Goal: Information Seeking & Learning: Learn about a topic

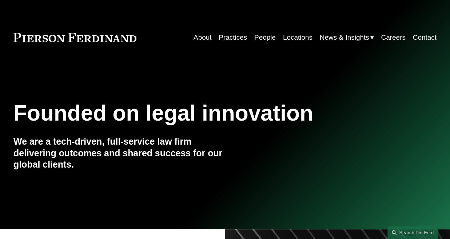
click at [264, 38] on link "People" at bounding box center [264, 38] width 21 height 14
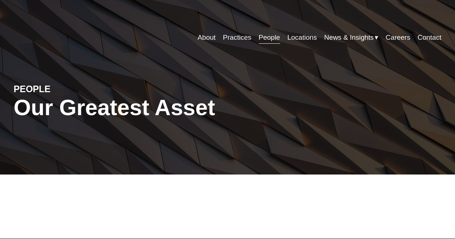
click at [288, 39] on link "Locations" at bounding box center [302, 38] width 29 height 14
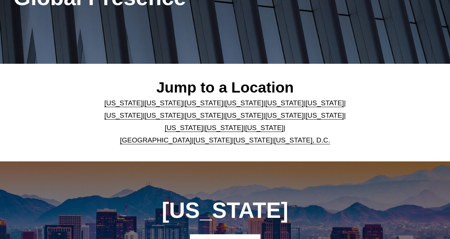
scroll to position [190, 0]
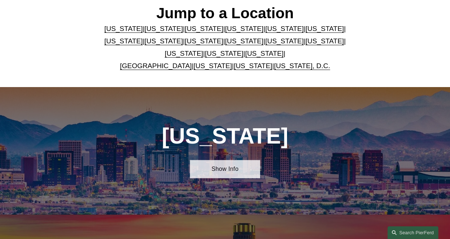
click at [240, 178] on link "Show Info" at bounding box center [225, 169] width 71 height 18
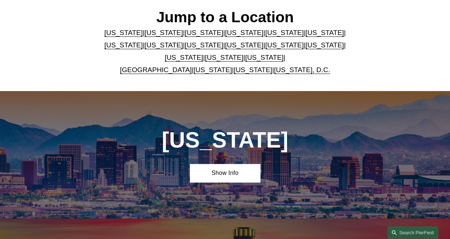
scroll to position [152, 0]
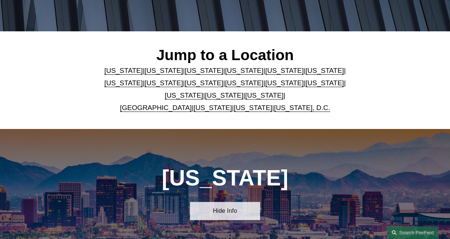
click at [234, 214] on link "Hide Info" at bounding box center [225, 210] width 71 height 18
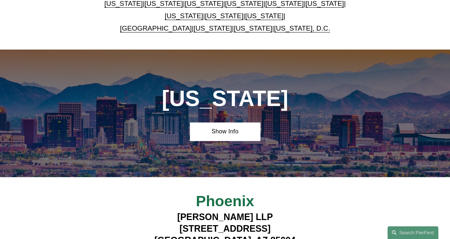
scroll to position [225, 0]
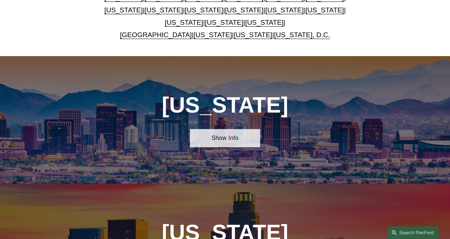
click at [236, 145] on link "Show Info" at bounding box center [225, 138] width 71 height 18
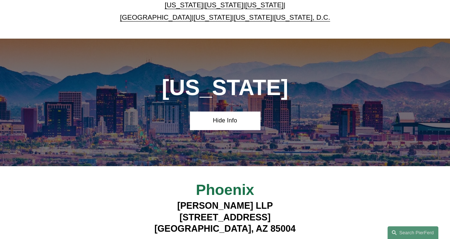
scroll to position [370, 0]
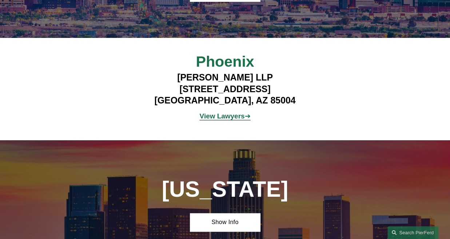
click at [214, 120] on strong "View Lawyers" at bounding box center [222, 116] width 45 height 8
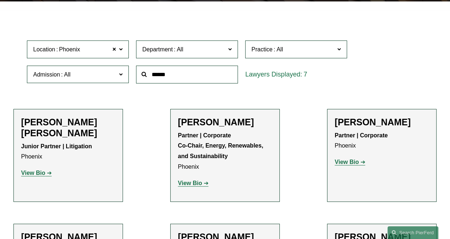
scroll to position [255, 0]
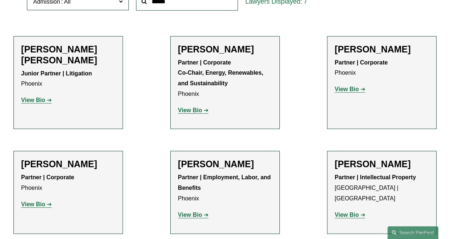
click at [194, 110] on strong "View Bio" at bounding box center [190, 110] width 24 height 6
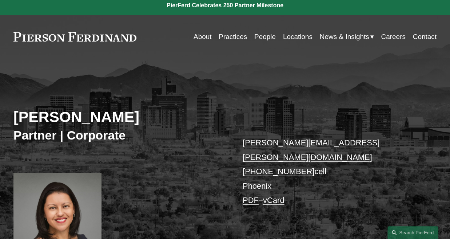
scroll to position [182, 0]
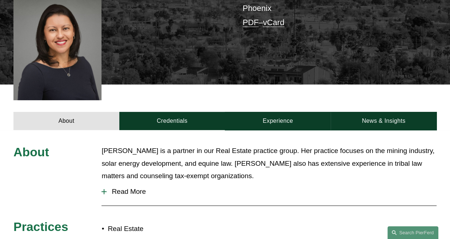
click at [118, 187] on span "Read More" at bounding box center [272, 191] width 330 height 8
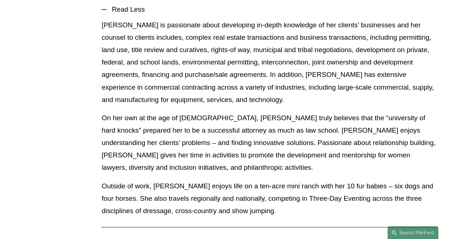
scroll to position [291, 0]
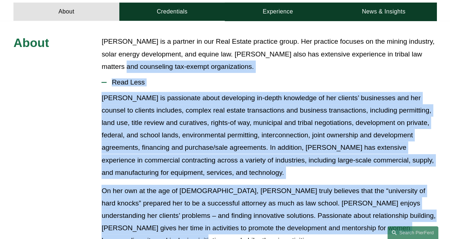
drag, startPoint x: 143, startPoint y: 213, endPoint x: 107, endPoint y: 56, distance: 161.1
click at [107, 56] on div "About [PERSON_NAME] is a partner in our Real Estate practice group. Her practic…" at bounding box center [225, 205] width 450 height 341
click at [271, 104] on p "[PERSON_NAME] is passionate about developing in-depth knowledge of her clients’…" at bounding box center [268, 135] width 335 height 87
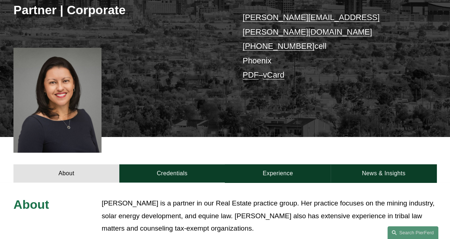
scroll to position [218, 0]
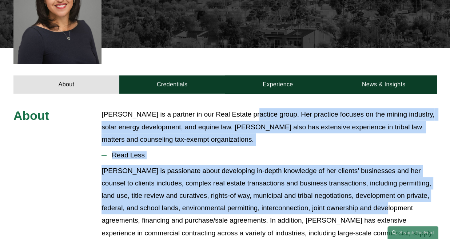
drag, startPoint x: 251, startPoint y: 105, endPoint x: 388, endPoint y: 201, distance: 167.3
click at [277, 164] on p "[PERSON_NAME] is passionate about developing in-depth knowledge of her clients’…" at bounding box center [268, 207] width 335 height 87
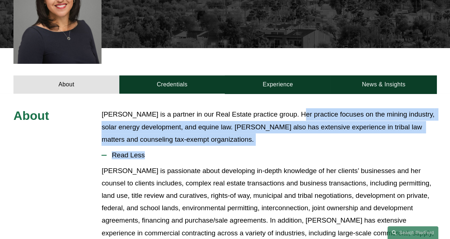
drag, startPoint x: 296, startPoint y: 101, endPoint x: 342, endPoint y: 144, distance: 62.8
click at [244, 132] on p "[PERSON_NAME] is a partner in our Real Estate practice group. Her practice focu…" at bounding box center [268, 126] width 335 height 37
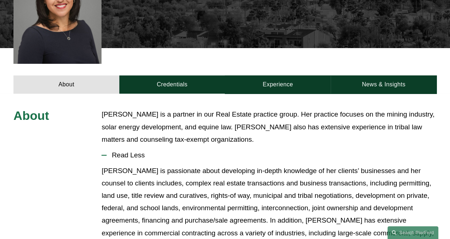
click at [280, 114] on p "[PERSON_NAME] is a partner in our Real Estate practice group. Her practice focu…" at bounding box center [268, 126] width 335 height 37
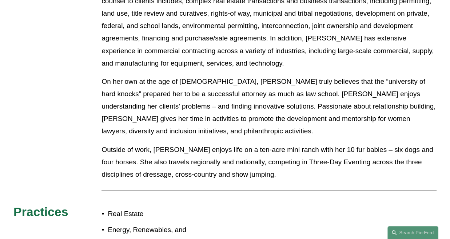
scroll to position [109, 0]
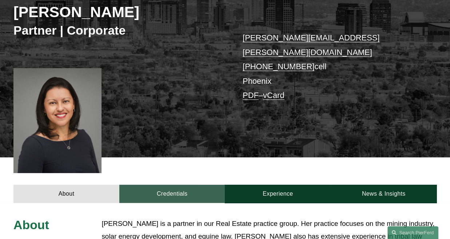
drag, startPoint x: 173, startPoint y: 186, endPoint x: 215, endPoint y: 187, distance: 41.8
click at [173, 186] on link "Credentials" at bounding box center [172, 193] width 106 height 18
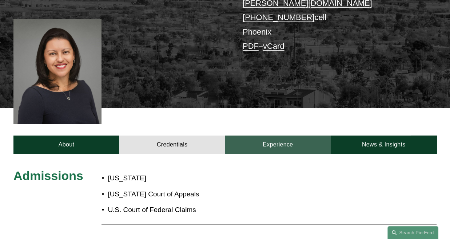
scroll to position [218, 0]
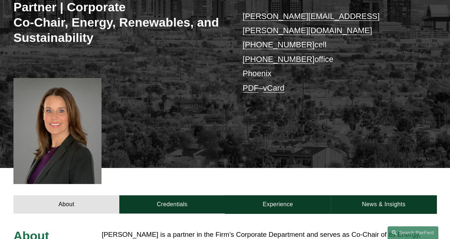
scroll to position [113, 0]
